Goal: Transaction & Acquisition: Obtain resource

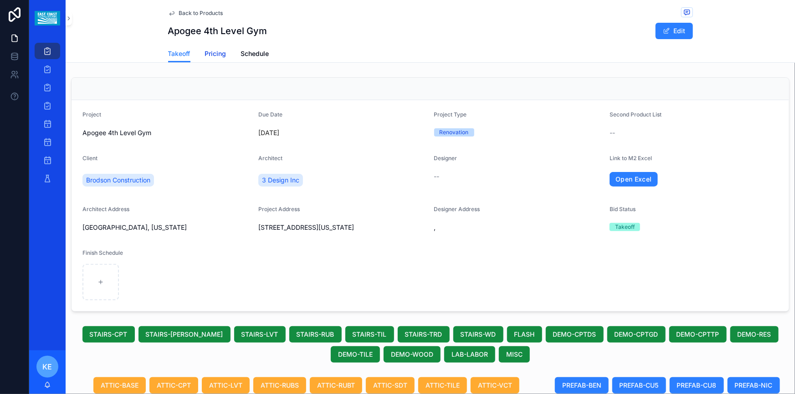
click at [217, 57] on span "Pricing" at bounding box center [215, 53] width 21 height 9
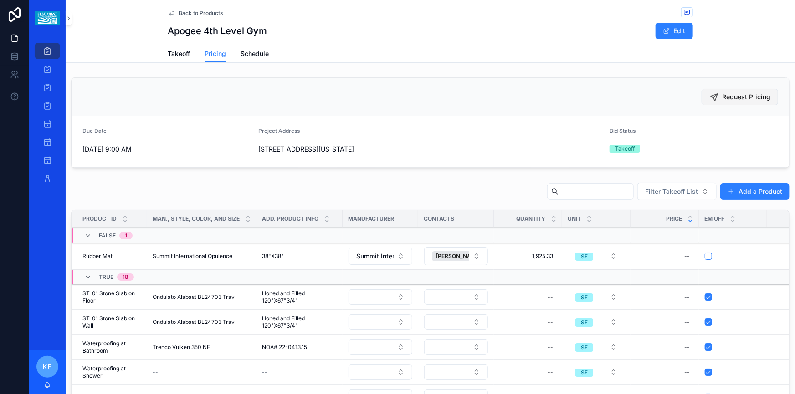
click at [744, 93] on span "Request Pricing" at bounding box center [746, 96] width 48 height 9
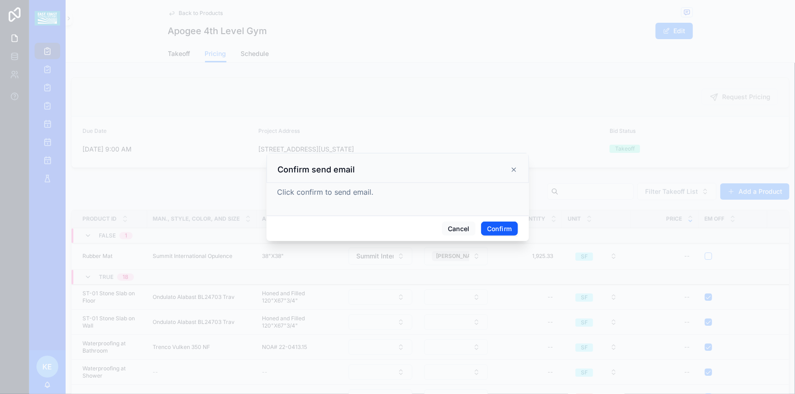
click at [500, 232] on button "Confirm" at bounding box center [499, 229] width 36 height 15
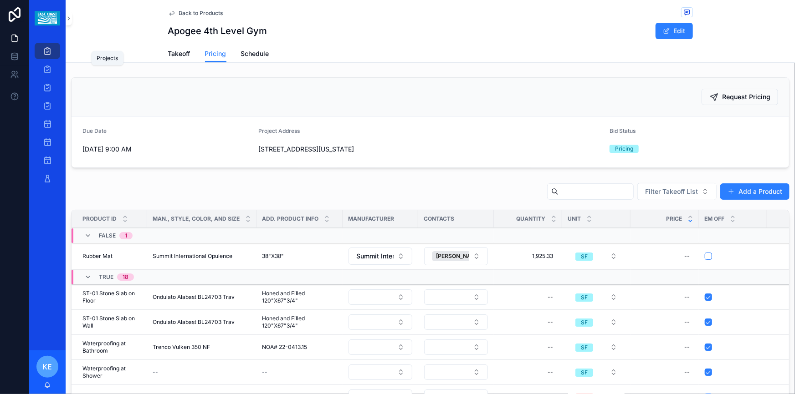
click at [50, 51] on icon "scrollable content" at bounding box center [47, 50] width 9 height 9
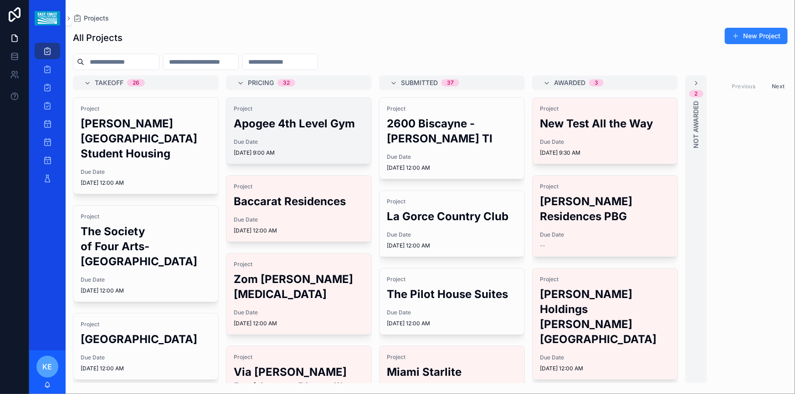
click at [309, 159] on div "Project Apogee 4th Level Gym Due Date [DATE] 9:00 AM" at bounding box center [298, 131] width 145 height 66
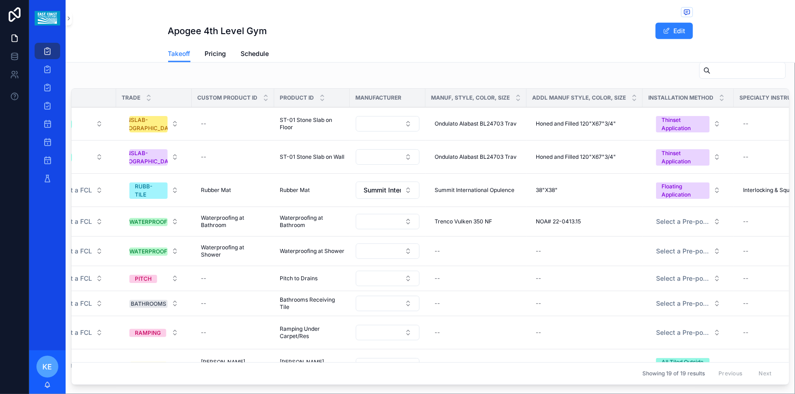
scroll to position [0, 187]
